Goal: Task Accomplishment & Management: Manage account settings

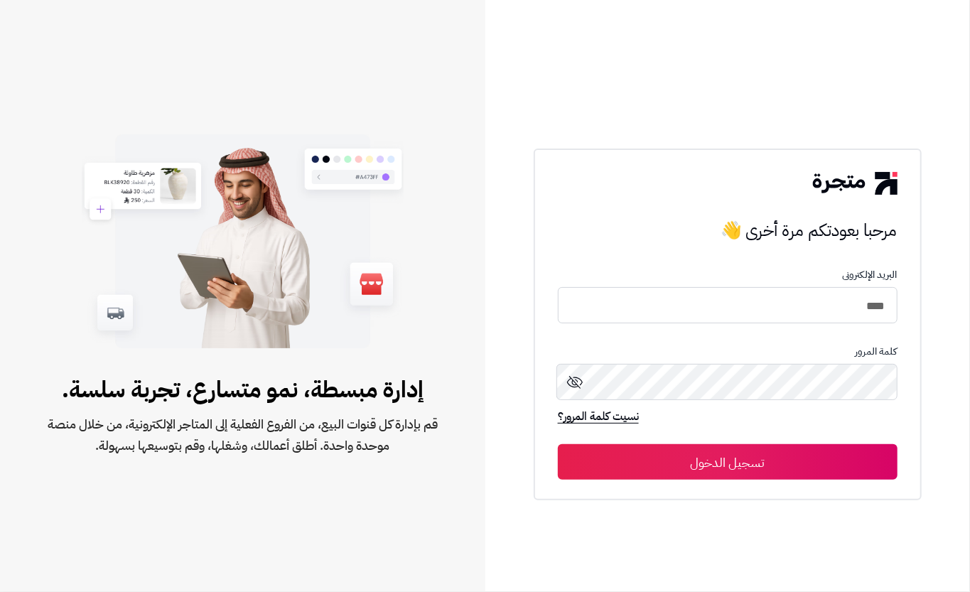
type input "****"
click at [637, 450] on button "تسجيل الدخول" at bounding box center [728, 462] width 340 height 36
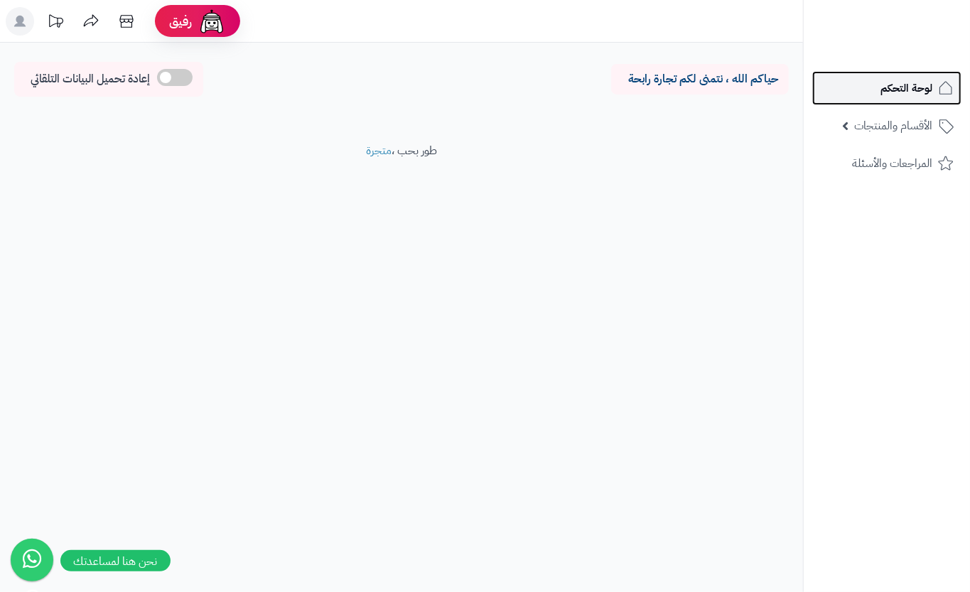
click at [907, 85] on span "لوحة التحكم" at bounding box center [906, 88] width 52 height 20
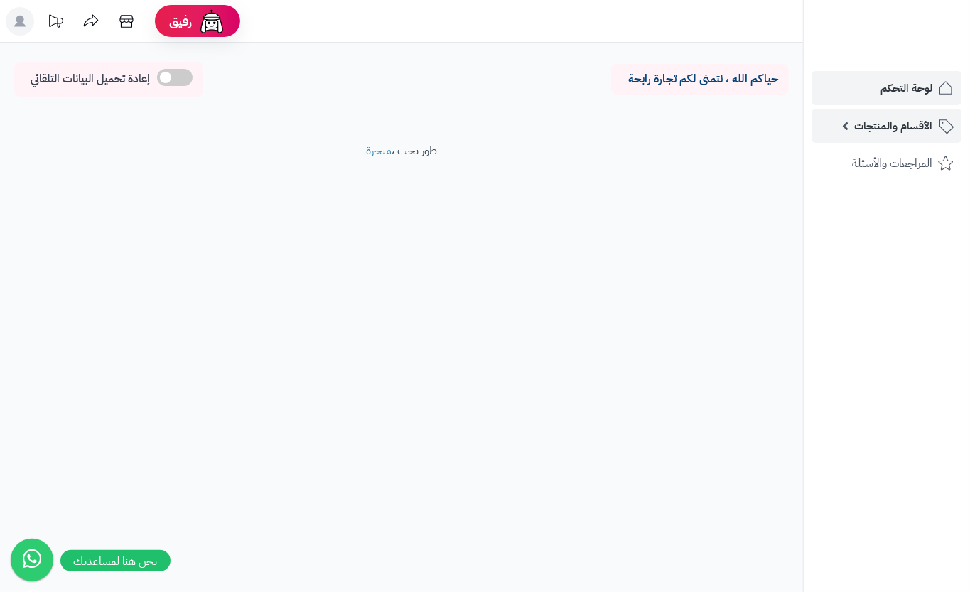
click at [888, 128] on span "الأقسام والمنتجات" at bounding box center [893, 126] width 78 height 20
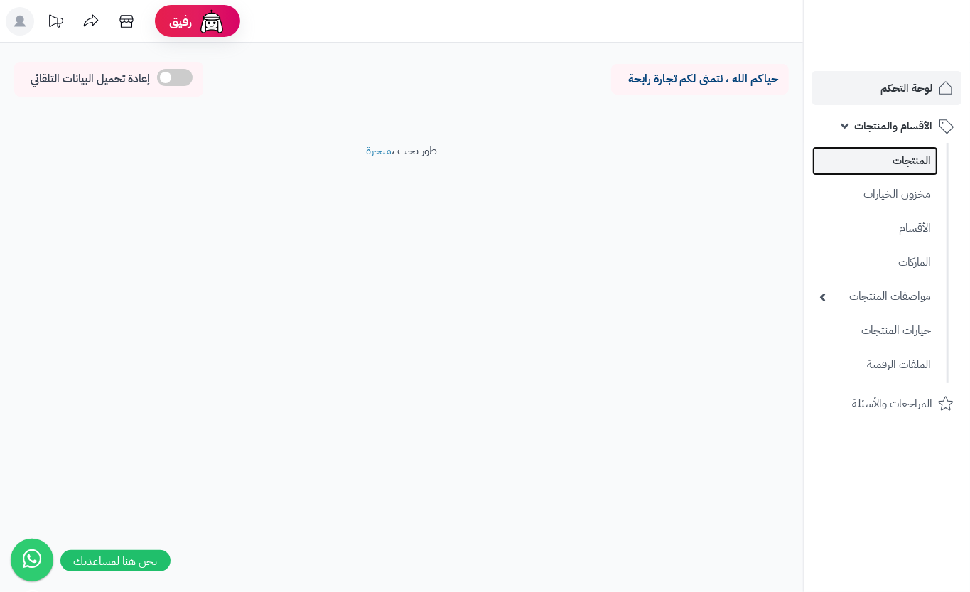
click at [910, 166] on link "المنتجات" at bounding box center [875, 160] width 126 height 29
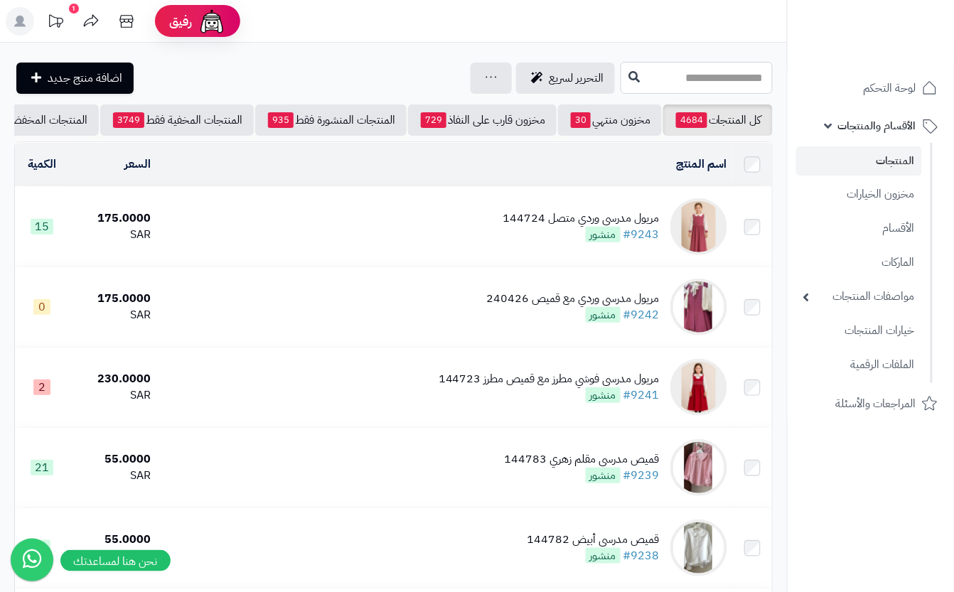
drag, startPoint x: 588, startPoint y: 69, endPoint x: 660, endPoint y: 4, distance: 97.1
click at [620, 68] on input "text" at bounding box center [696, 78] width 152 height 32
